Goal: Task Accomplishment & Management: Manage account settings

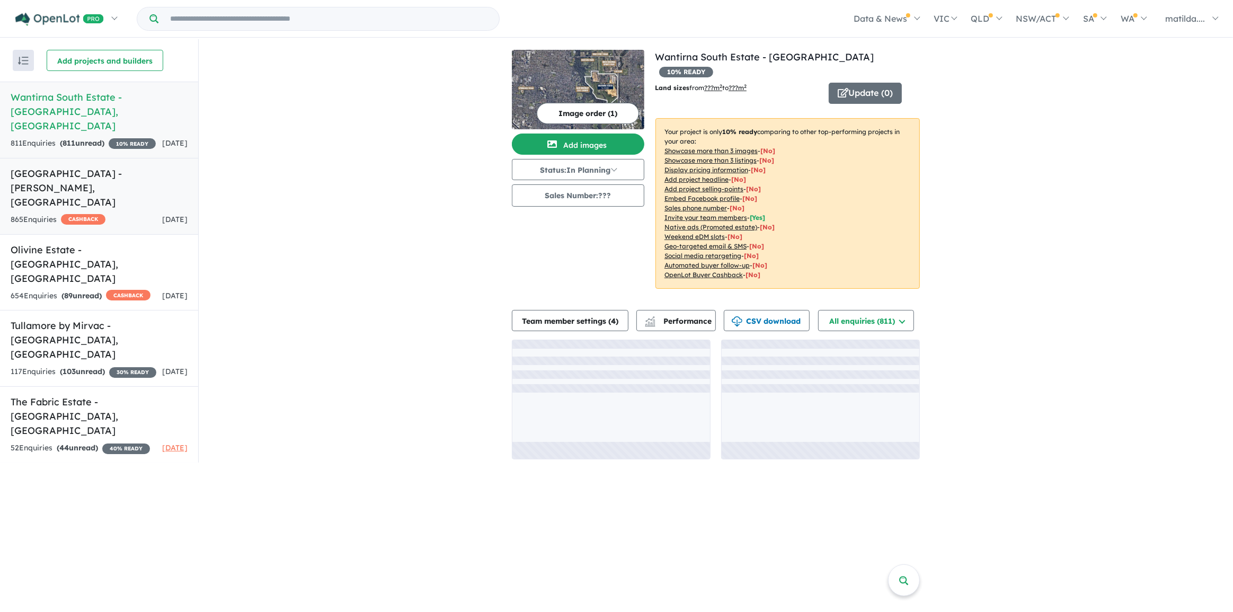
click at [165, 192] on h5 "[GEOGRAPHIC_DATA] - [PERSON_NAME][GEOGRAPHIC_DATA] , [GEOGRAPHIC_DATA]" at bounding box center [99, 187] width 177 height 43
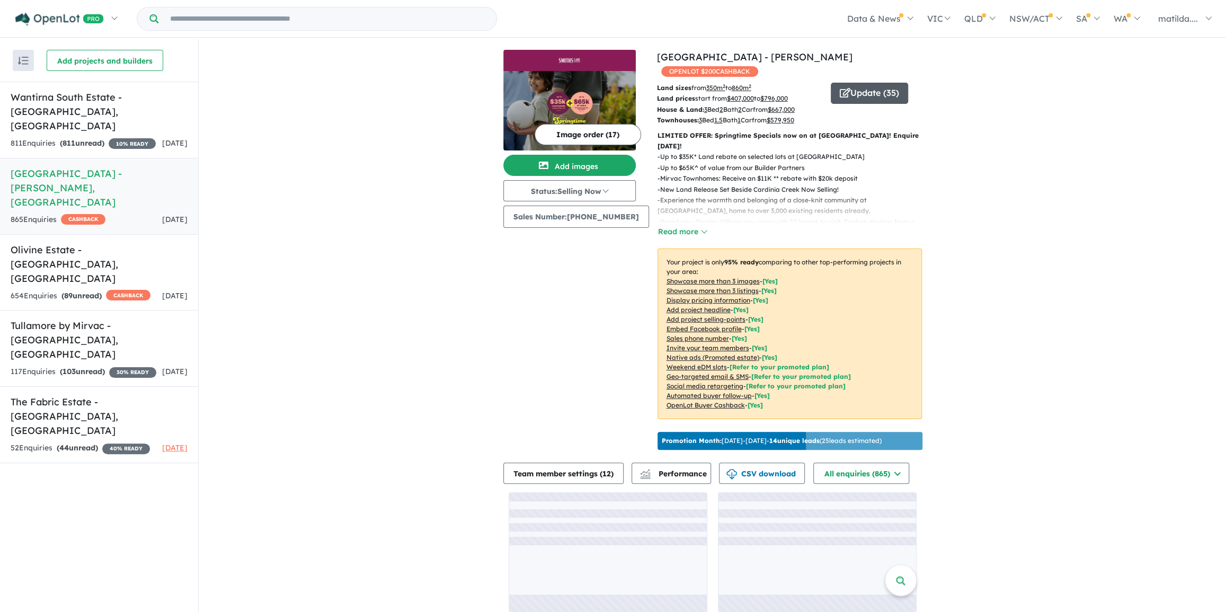
click at [848, 83] on button "Update ( 35 )" at bounding box center [869, 93] width 77 height 21
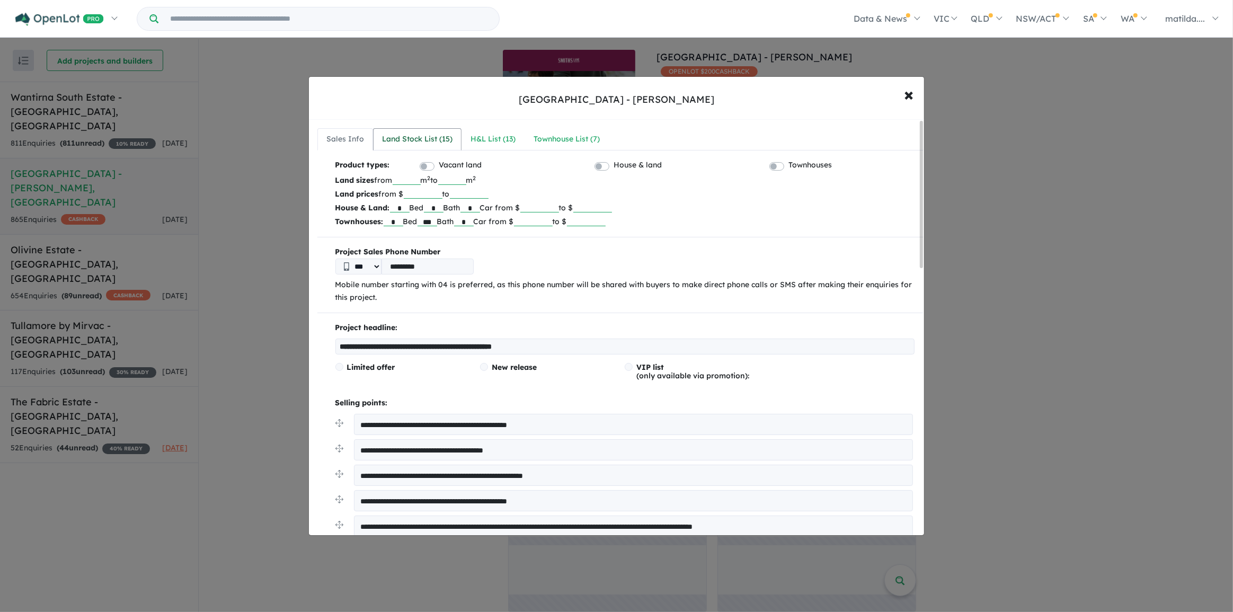
click at [422, 146] on link "Land Stock List ( 15 )" at bounding box center [417, 139] width 89 height 22
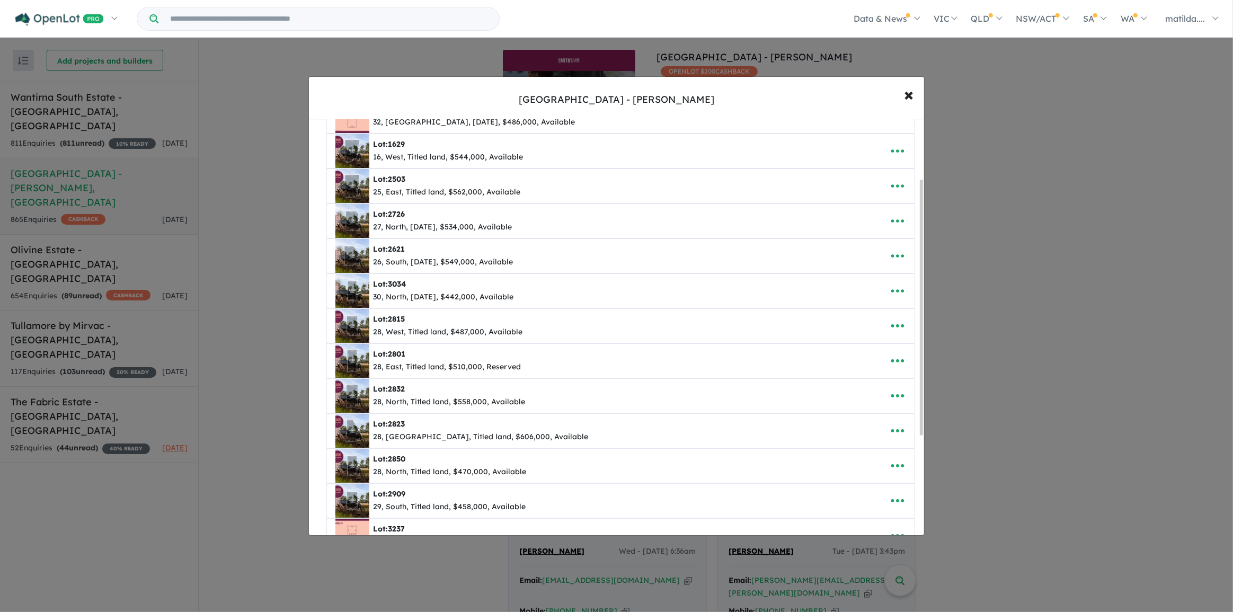
scroll to position [96, 0]
click at [905, 463] on button "button" at bounding box center [897, 465] width 33 height 24
click at [883, 419] on link "Remove" at bounding box center [874, 416] width 78 height 24
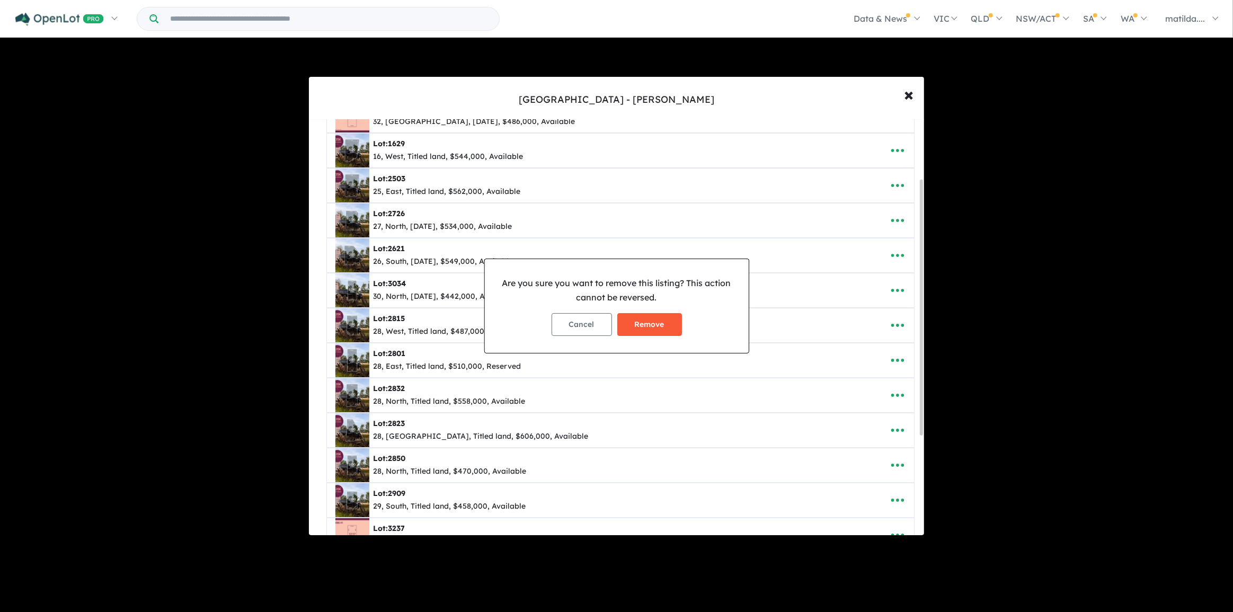
click at [632, 329] on button "Remove" at bounding box center [649, 324] width 65 height 23
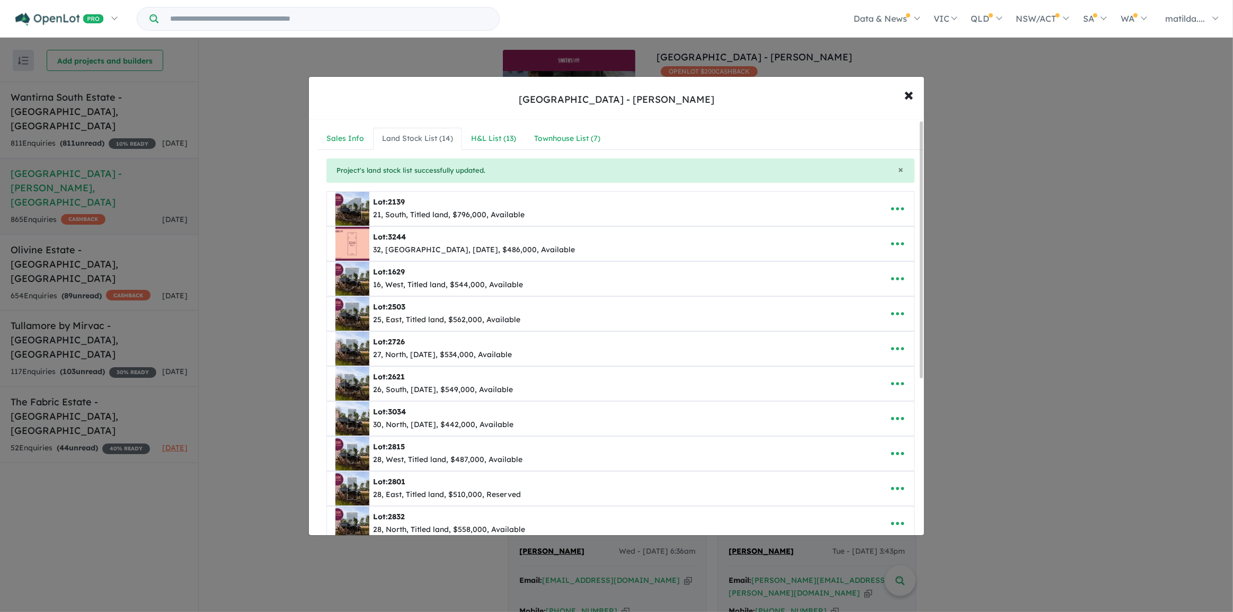
scroll to position [0, 0]
click at [494, 142] on div "H&L List ( 13 )" at bounding box center [493, 139] width 45 height 13
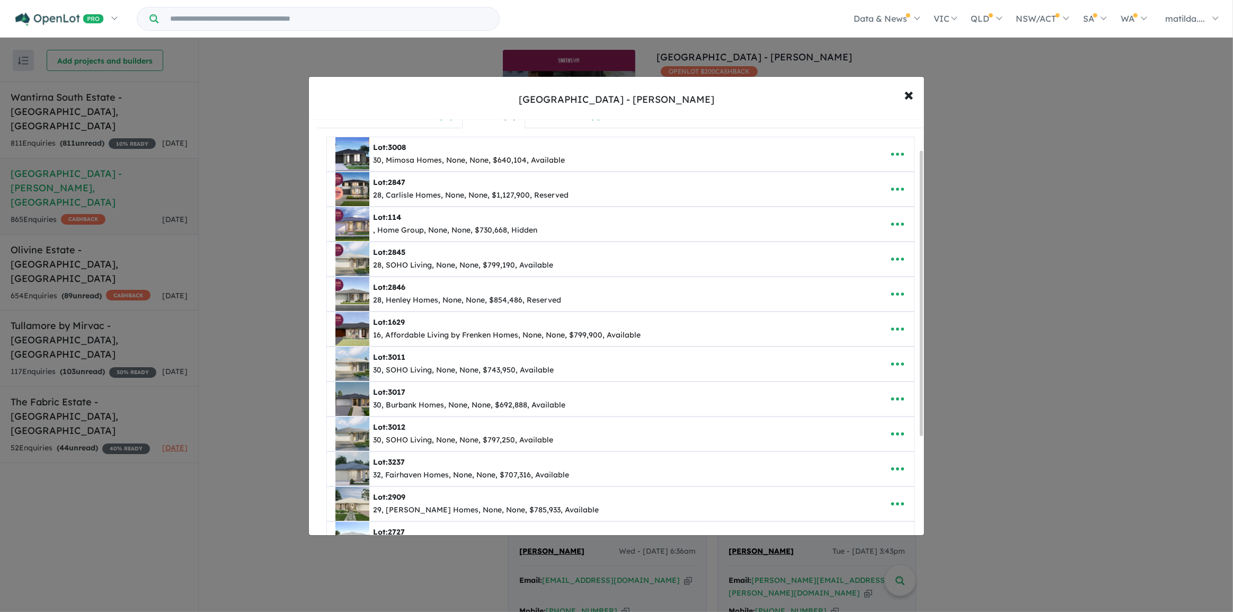
scroll to position [48, 0]
